Goal: Task Accomplishment & Management: Use online tool/utility

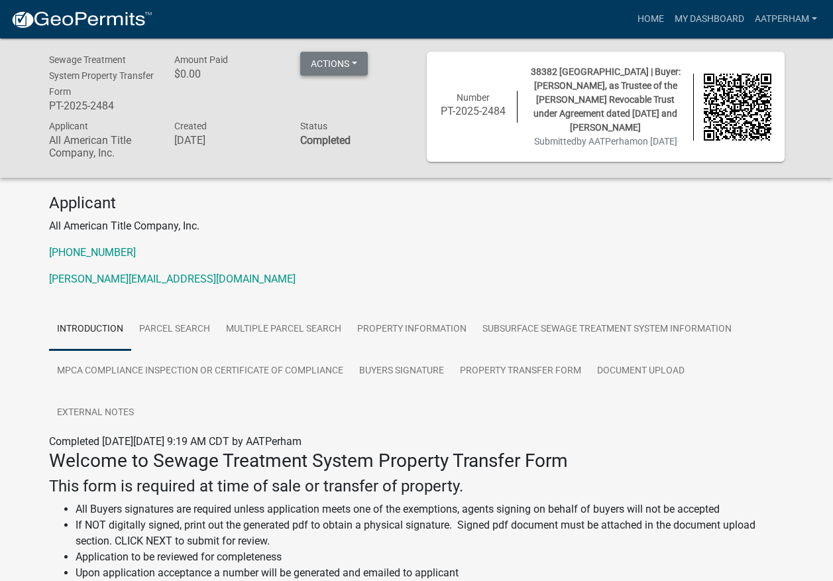
click at [352, 66] on button "Actions" at bounding box center [334, 64] width 68 height 24
click at [345, 97] on link "Printer Friendly" at bounding box center [353, 98] width 106 height 32
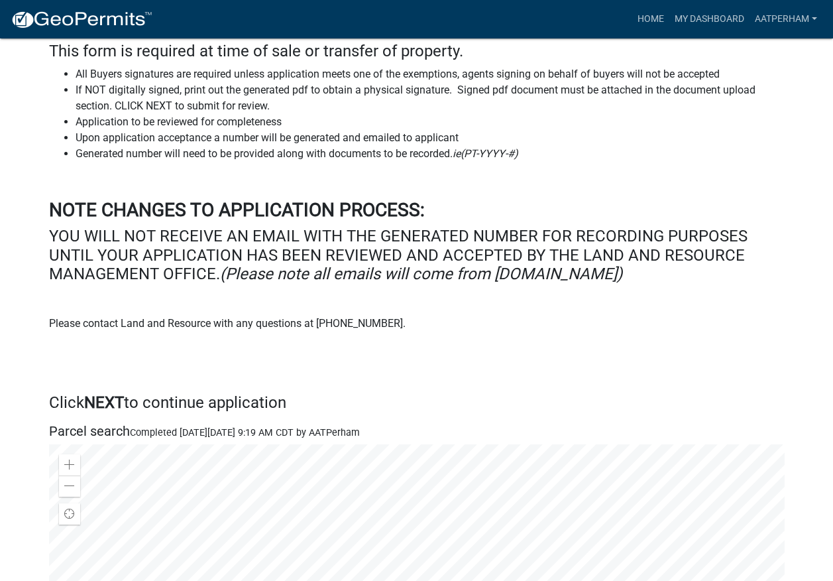
scroll to position [381, 0]
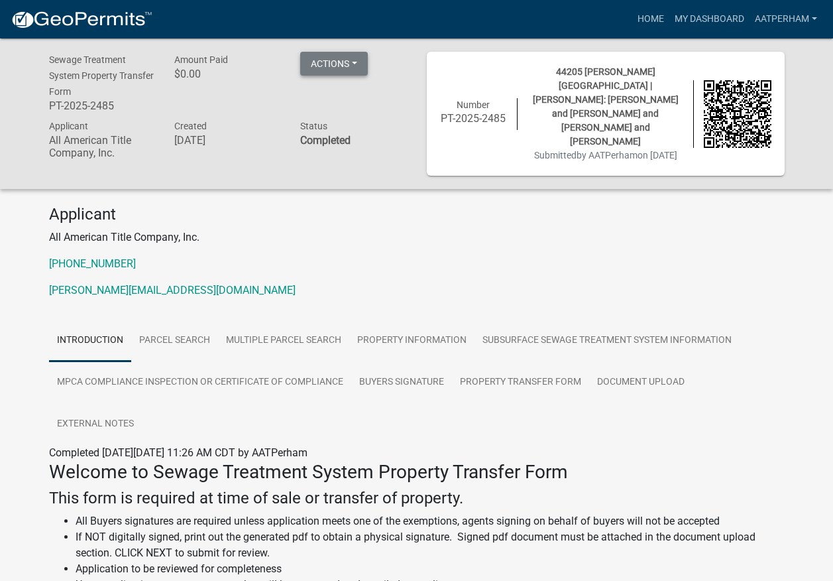
click at [359, 66] on button "Actions" at bounding box center [334, 64] width 68 height 24
click at [364, 95] on link "Printer Friendly" at bounding box center [353, 98] width 106 height 32
